Goal: Transaction & Acquisition: Book appointment/travel/reservation

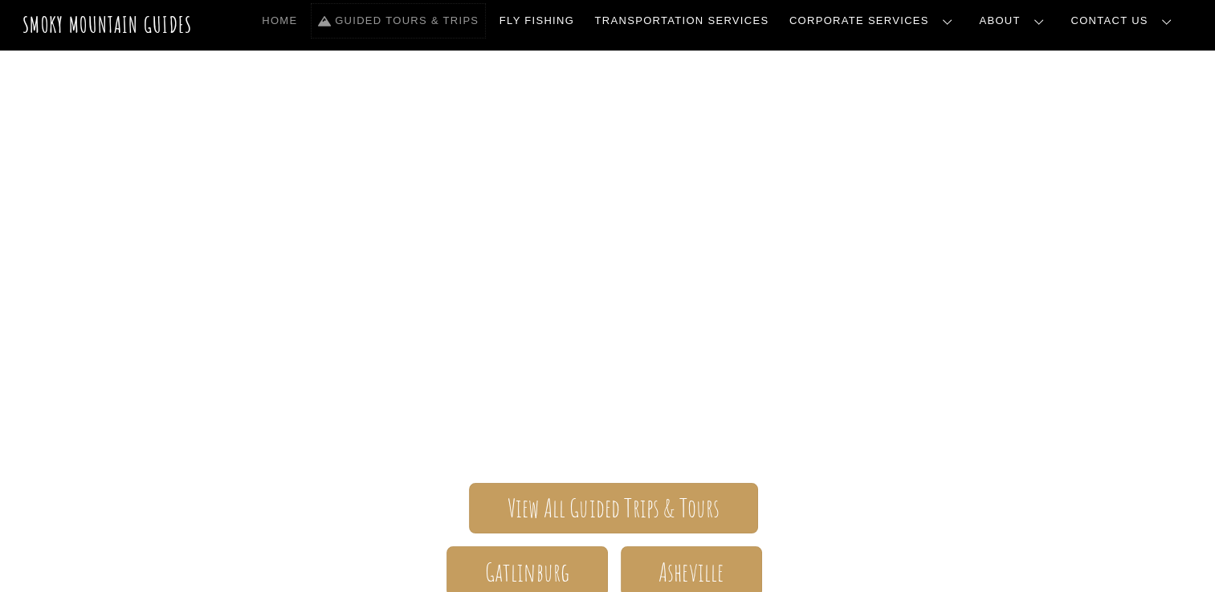
click at [485, 23] on link "Guided Tours & Trips" at bounding box center [397, 21] width 173 height 34
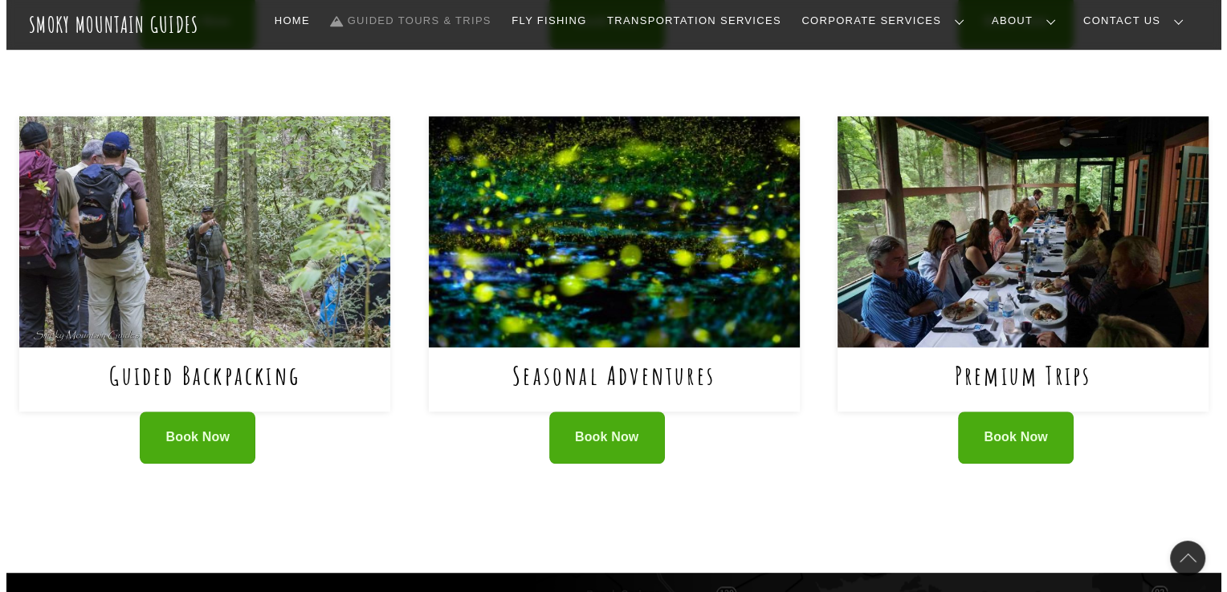
scroll to position [1008, 0]
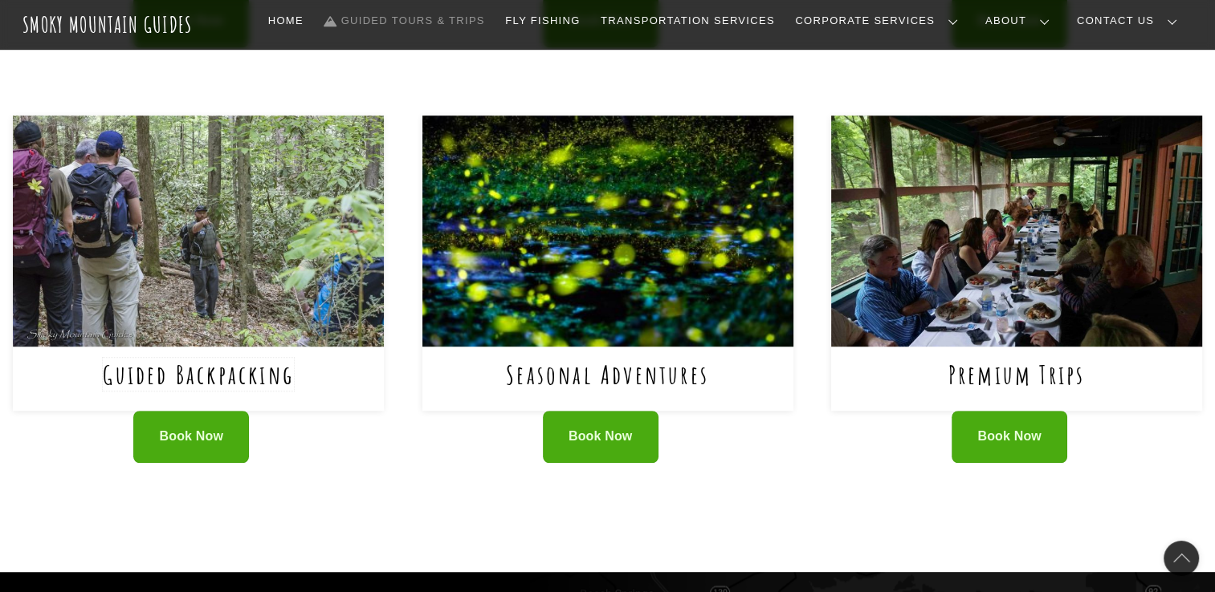
click at [257, 374] on link "Guided Backpacking" at bounding box center [198, 374] width 191 height 33
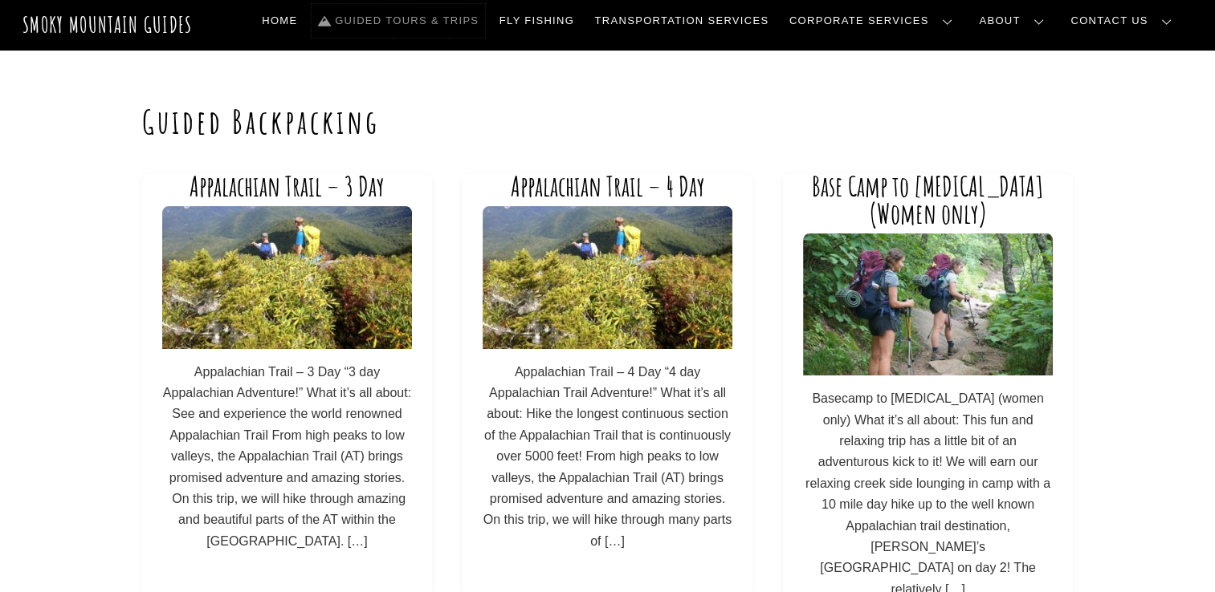
click at [468, 24] on link "Guided Tours & Trips" at bounding box center [397, 21] width 173 height 34
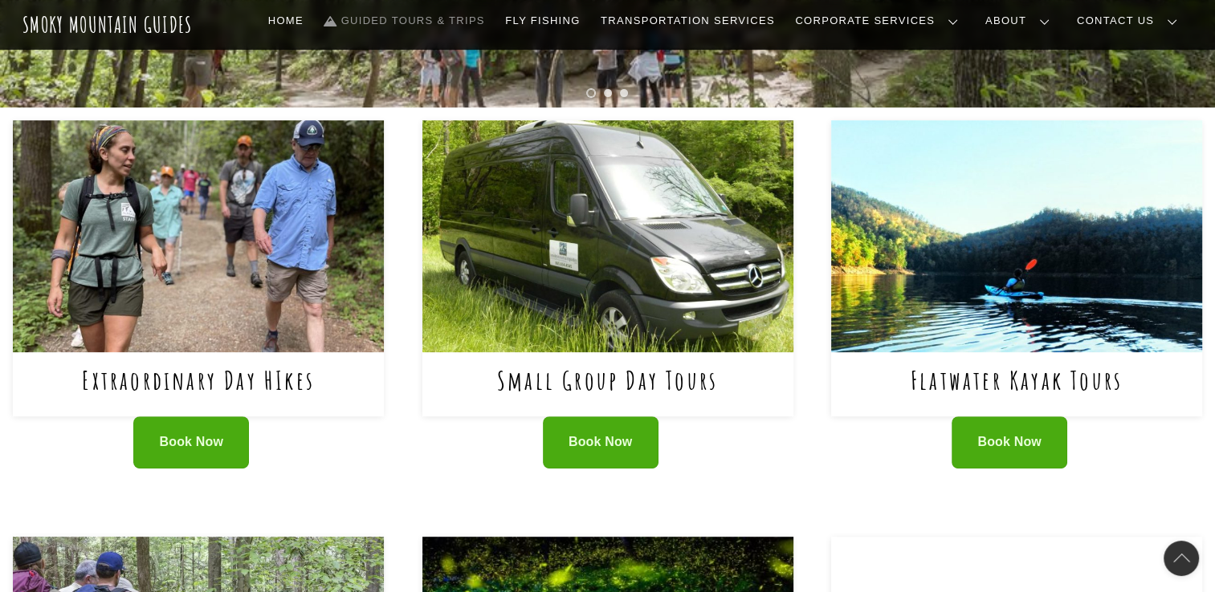
scroll to position [581, 0]
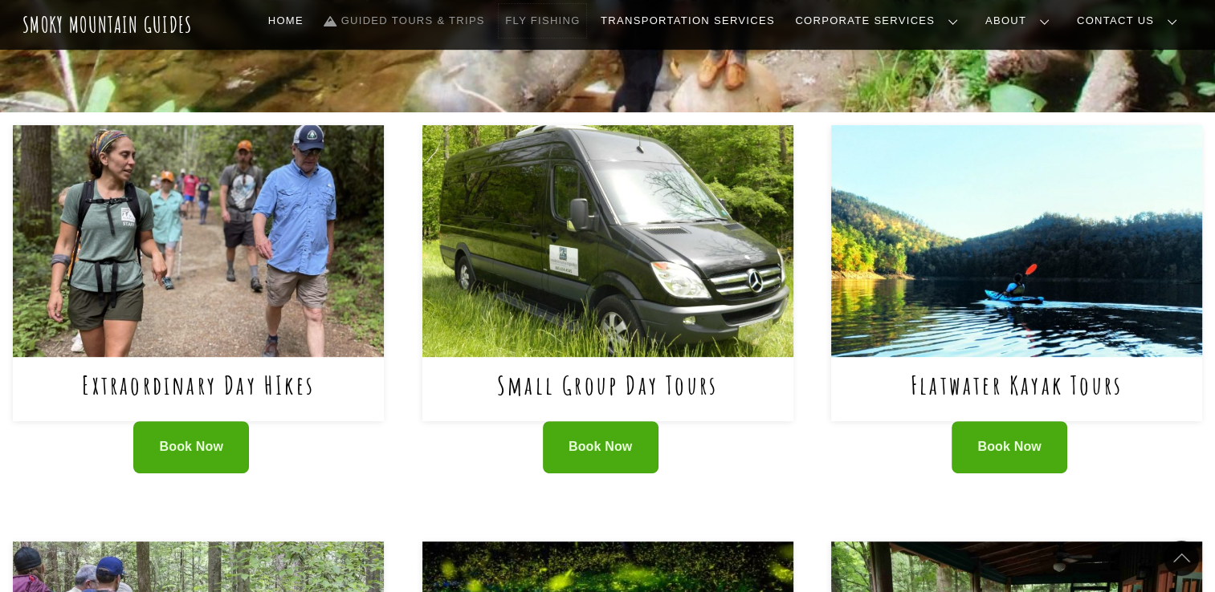
click at [586, 22] on link "Fly Fishing" at bounding box center [543, 21] width 88 height 34
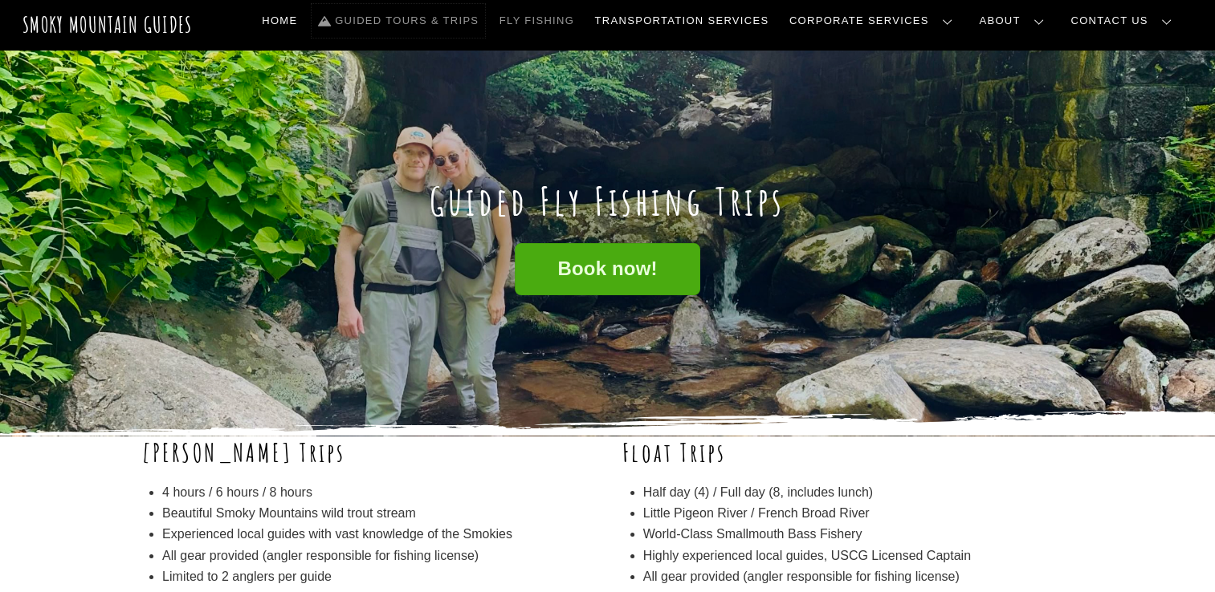
click at [438, 20] on link "Guided Tours & Trips" at bounding box center [397, 21] width 173 height 34
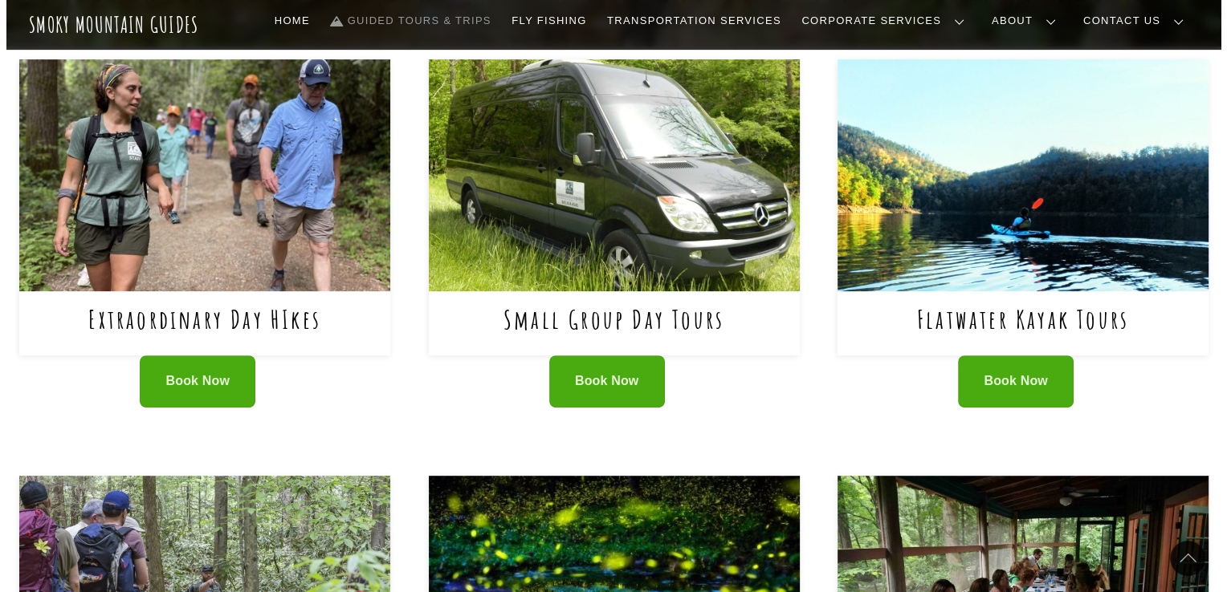
scroll to position [648, 0]
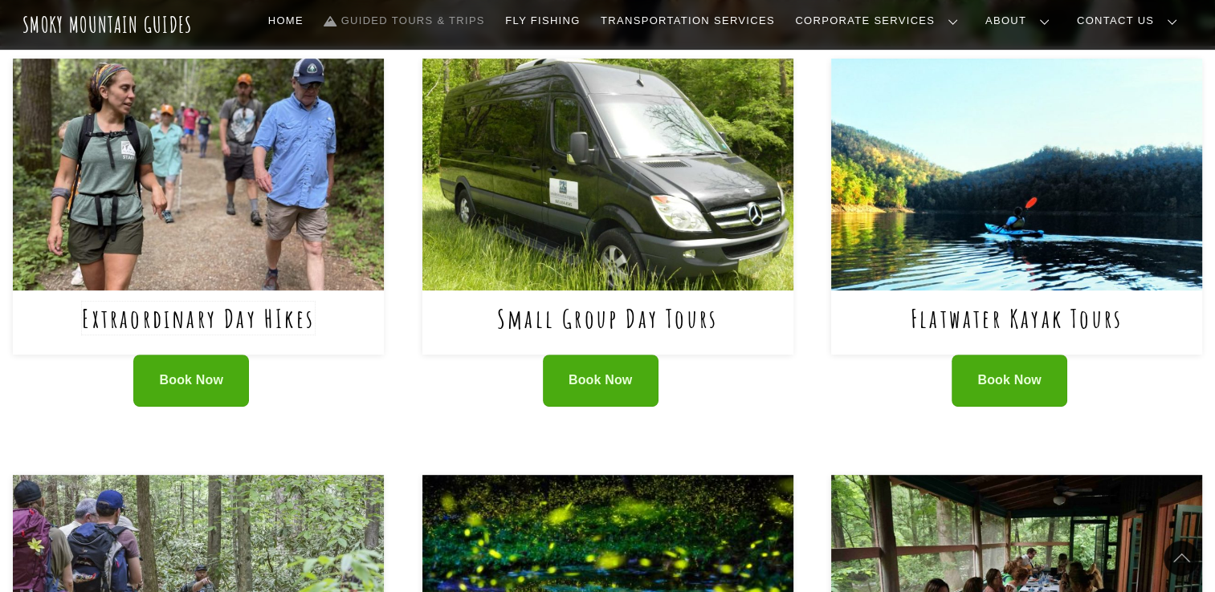
click at [295, 320] on link "Extraordinary Day HIkes" at bounding box center [198, 318] width 233 height 33
click at [276, 321] on link "Extraordinary Day HIkes" at bounding box center [198, 318] width 233 height 33
